Goal: Task Accomplishment & Management: Complete application form

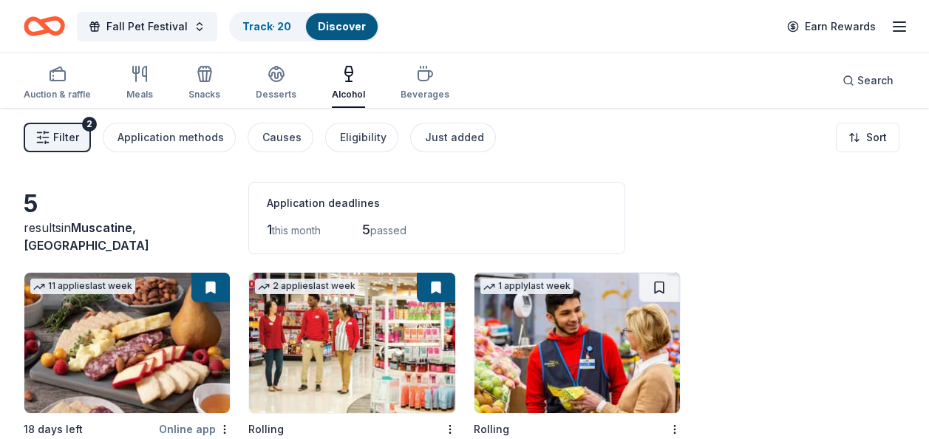
scroll to position [111, 0]
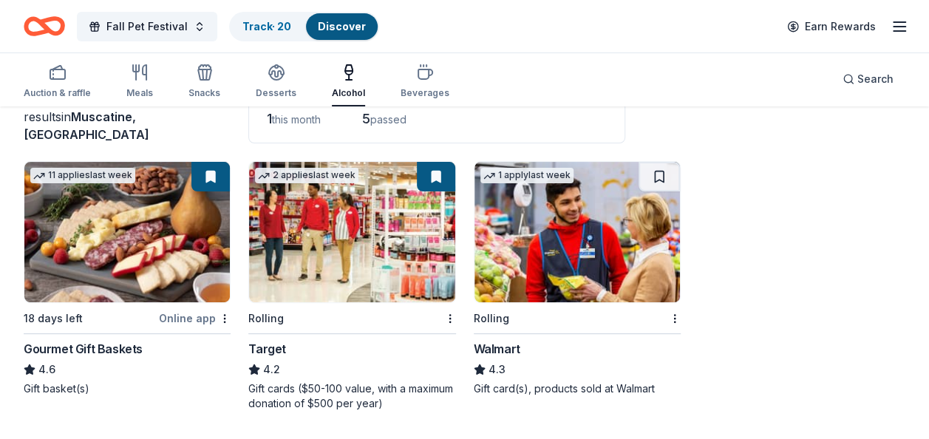
click at [554, 281] on img at bounding box center [577, 232] width 205 height 140
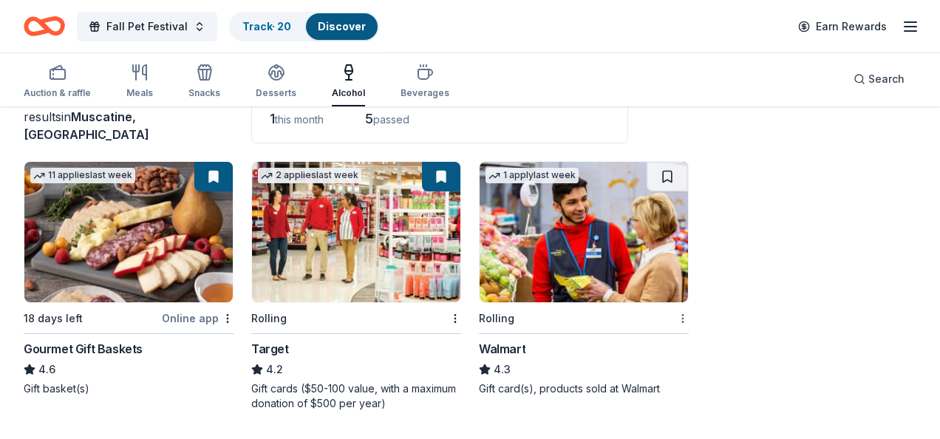
click at [673, 313] on html "Fall Pet Festival Track · 20 Discover Earn Rewards Auction & raffle Meals Snack…" at bounding box center [470, 108] width 940 height 439
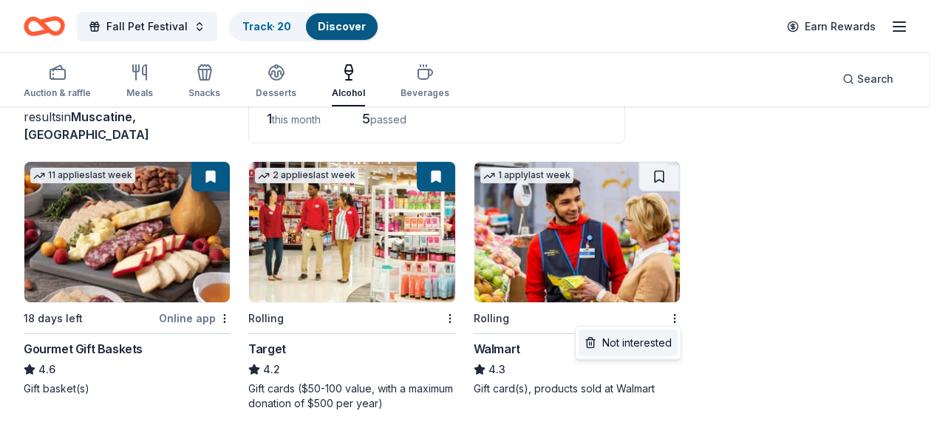
click at [644, 348] on div "Not interested" at bounding box center [628, 343] width 99 height 27
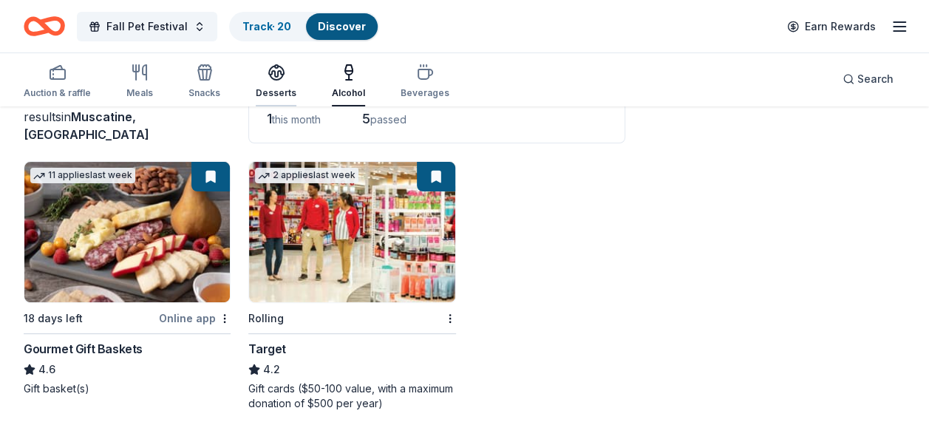
click at [273, 72] on icon "button" at bounding box center [277, 73] width 18 height 18
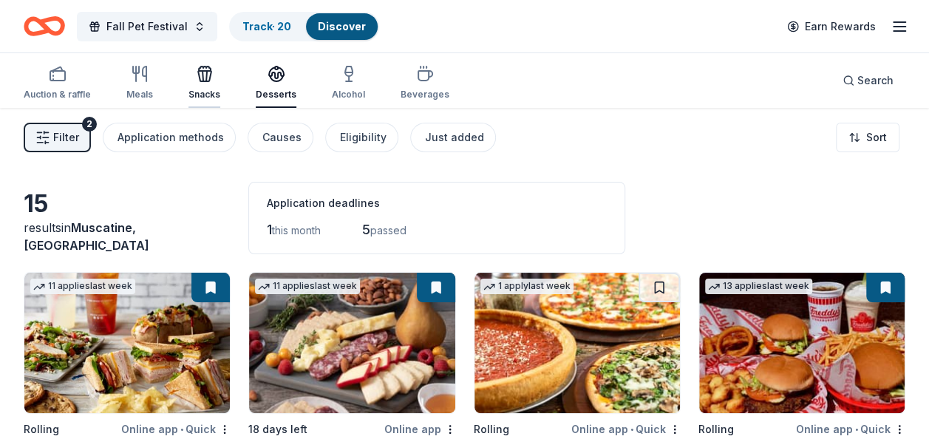
click at [213, 81] on div "button" at bounding box center [204, 74] width 32 height 18
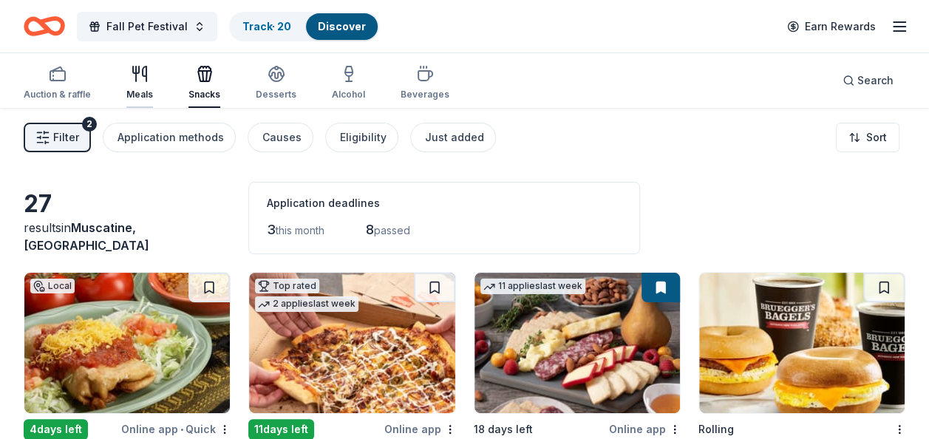
click at [140, 80] on icon "button" at bounding box center [140, 74] width 18 height 18
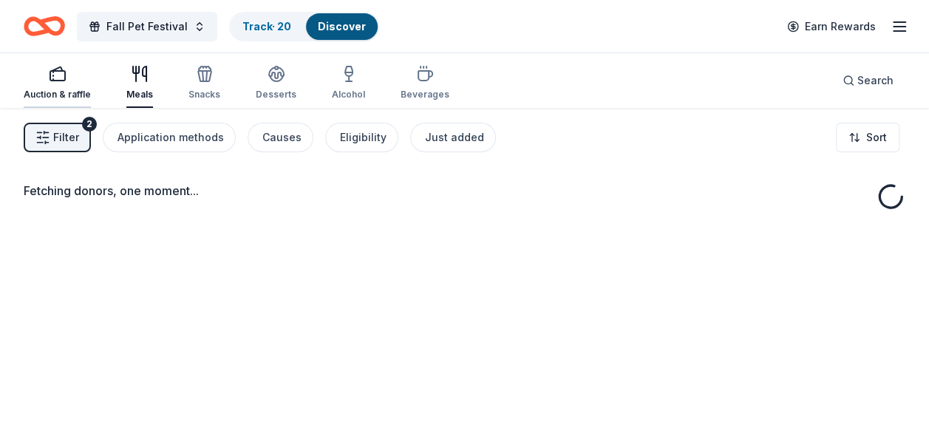
click at [59, 82] on icon "button" at bounding box center [58, 74] width 18 height 18
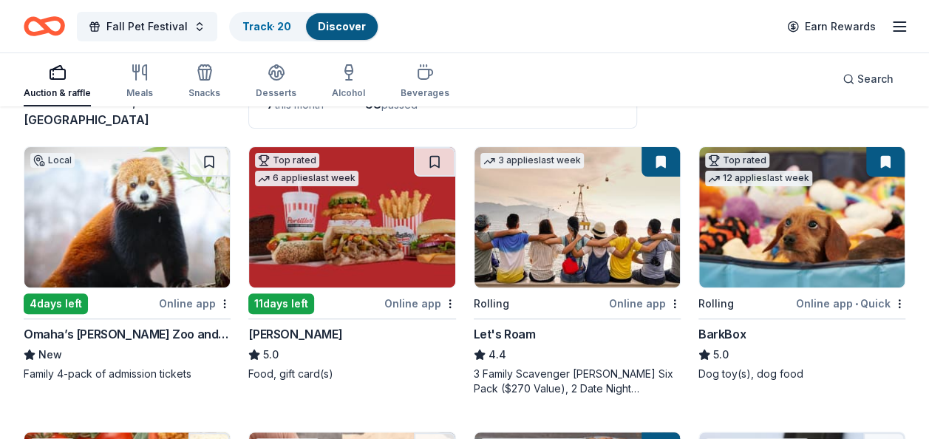
scroll to position [148, 0]
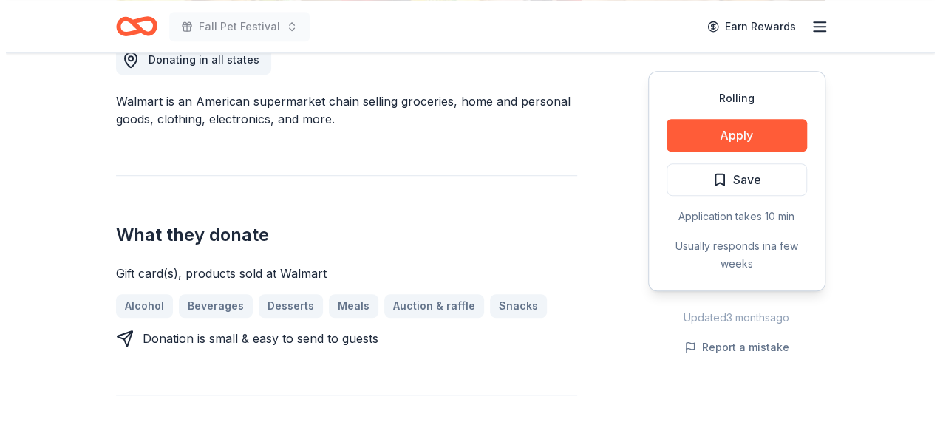
scroll to position [443, 0]
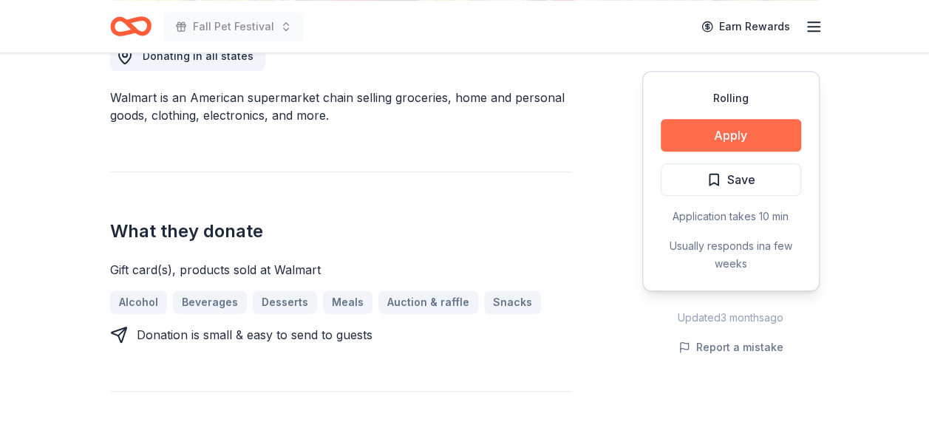
click at [780, 143] on button "Apply" at bounding box center [731, 135] width 140 height 33
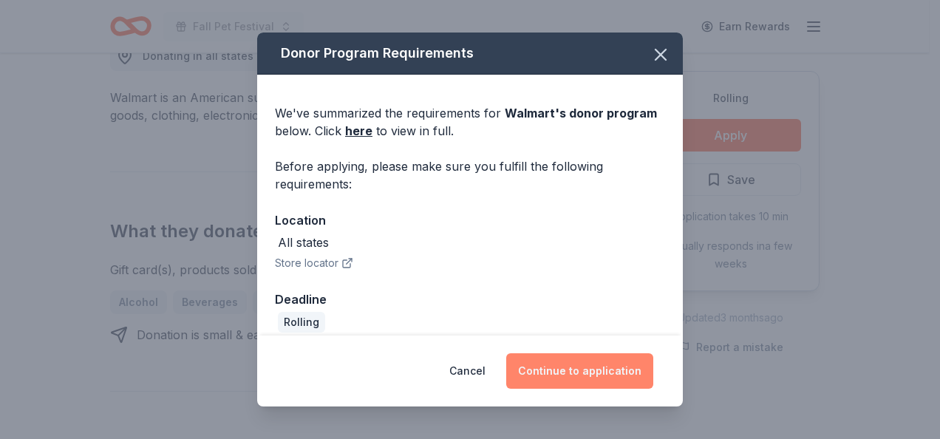
click at [583, 368] on button "Continue to application" at bounding box center [579, 370] width 147 height 35
